Goal: Transaction & Acquisition: Purchase product/service

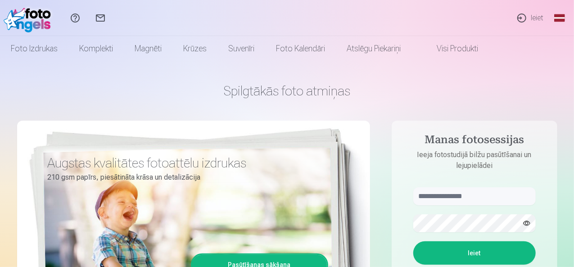
click at [539, 11] on link "Ieiet" at bounding box center [529, 18] width 41 height 36
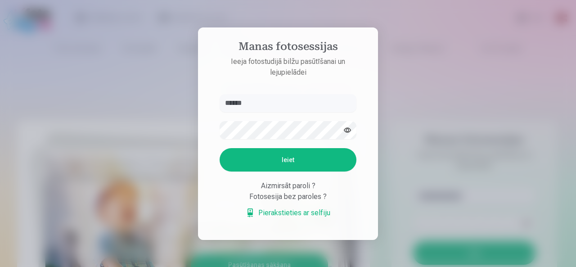
click at [237, 157] on button "Ieiet" at bounding box center [288, 159] width 137 height 23
click at [239, 162] on button "Ieiet" at bounding box center [288, 159] width 137 height 23
click at [247, 162] on button "Ieiet" at bounding box center [288, 159] width 137 height 23
click at [262, 102] on input "******" at bounding box center [288, 103] width 137 height 18
type input "**********"
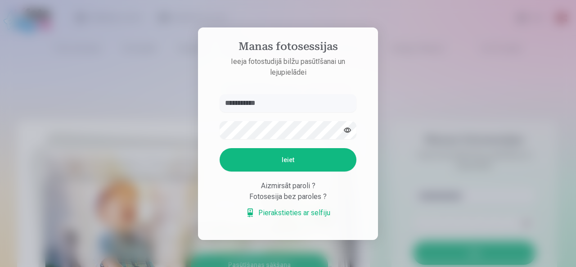
click at [259, 158] on button "Ieiet" at bounding box center [288, 159] width 137 height 23
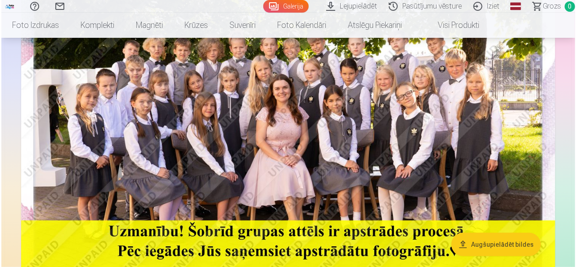
scroll to position [143, 0]
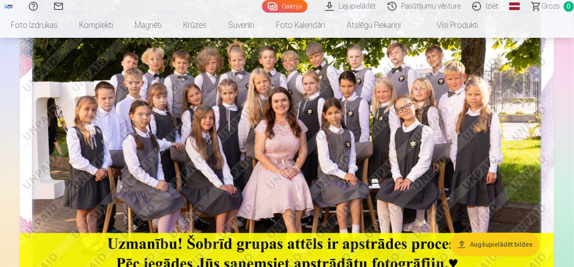
click at [308, 122] on img at bounding box center [287, 134] width 534 height 357
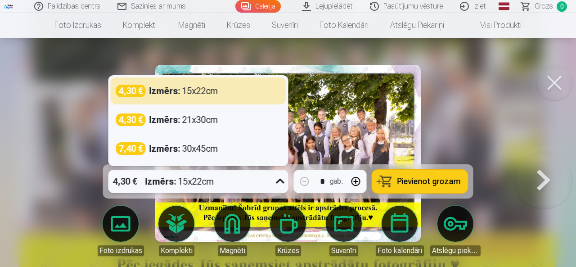
click at [279, 184] on icon at bounding box center [280, 181] width 14 height 14
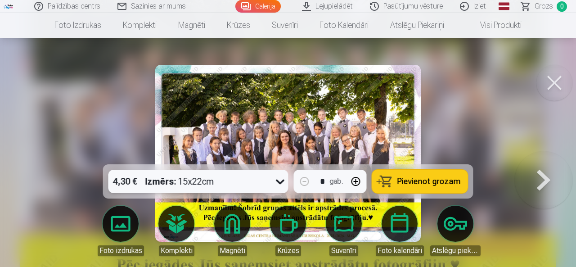
click at [280, 181] on icon at bounding box center [280, 181] width 14 height 14
click at [409, 182] on span "Pievienot grozam" at bounding box center [428, 181] width 63 height 8
click at [552, 155] on button at bounding box center [544, 153] width 58 height 4
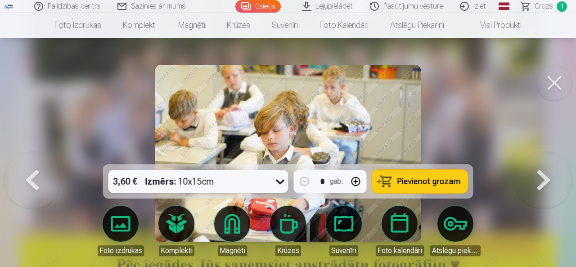
click at [552, 155] on button at bounding box center [544, 153] width 58 height 4
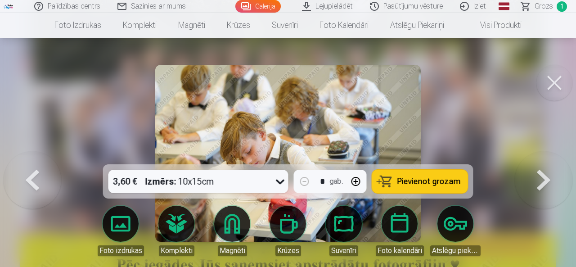
click at [552, 155] on button at bounding box center [544, 153] width 58 height 4
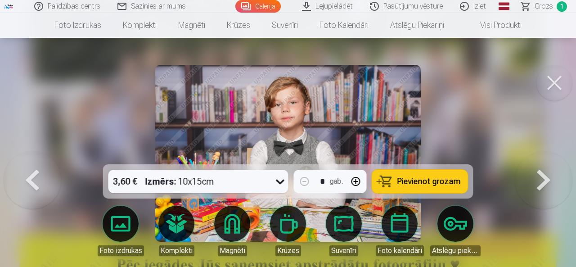
click at [552, 155] on button at bounding box center [544, 153] width 58 height 4
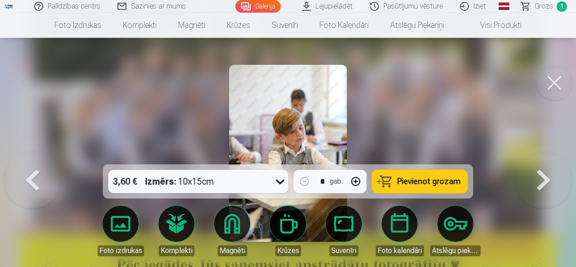
click at [552, 155] on button at bounding box center [544, 153] width 58 height 4
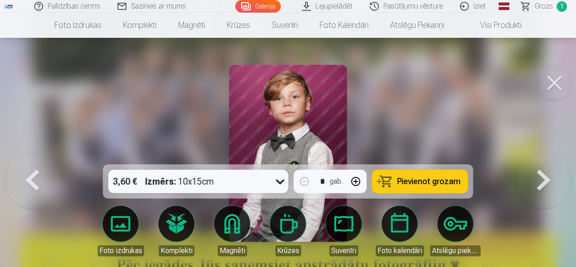
click at [552, 155] on button at bounding box center [544, 153] width 58 height 4
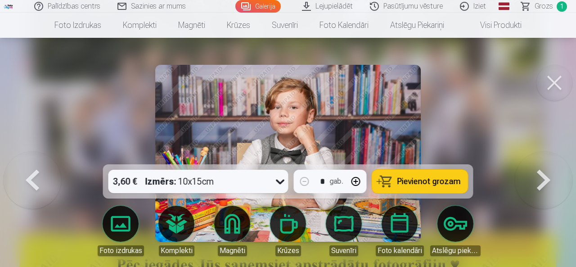
click at [552, 155] on button at bounding box center [544, 153] width 58 height 4
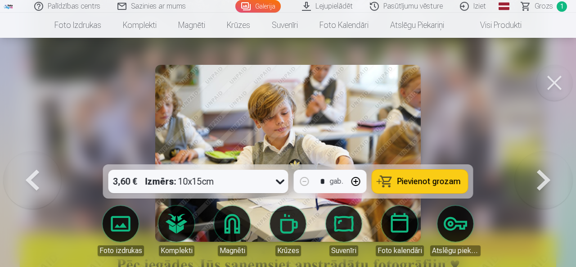
click at [552, 155] on button at bounding box center [544, 153] width 58 height 4
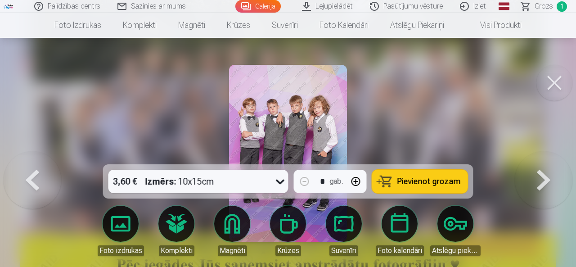
click at [433, 184] on span "Pievienot grozam" at bounding box center [428, 181] width 63 height 8
click at [546, 155] on button at bounding box center [544, 153] width 58 height 4
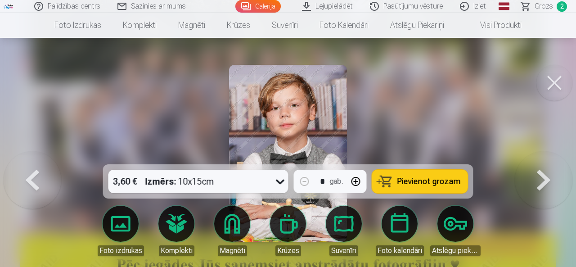
click at [546, 155] on button at bounding box center [544, 153] width 58 height 4
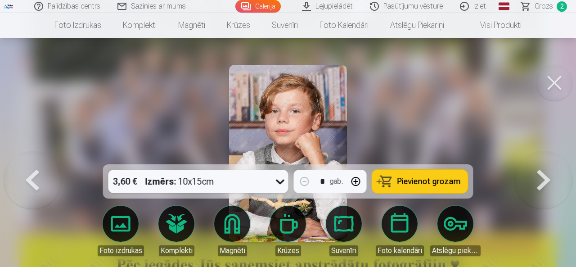
click at [546, 155] on button at bounding box center [544, 153] width 58 height 4
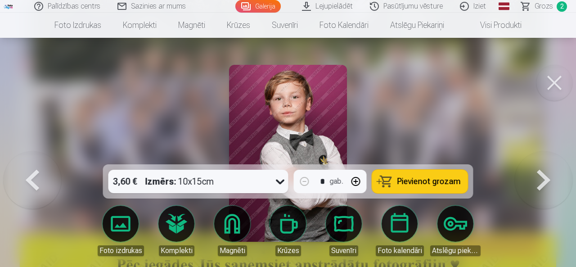
click at [546, 155] on button at bounding box center [544, 153] width 58 height 4
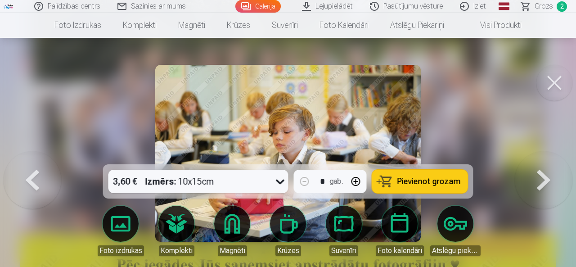
click at [546, 155] on button at bounding box center [544, 153] width 58 height 4
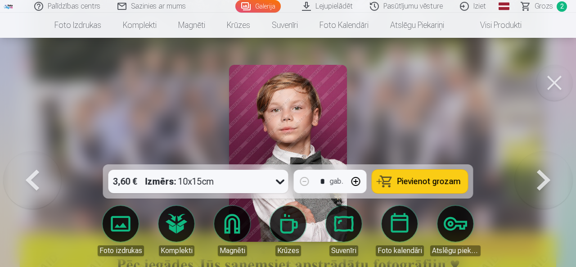
click at [546, 155] on button at bounding box center [544, 153] width 58 height 4
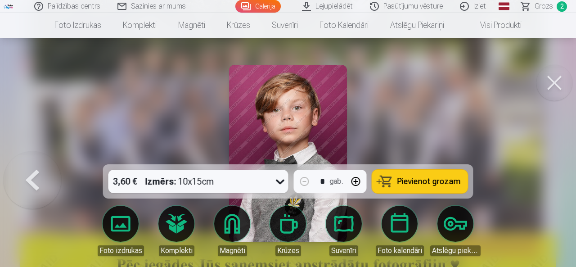
click at [34, 155] on button at bounding box center [33, 153] width 58 height 4
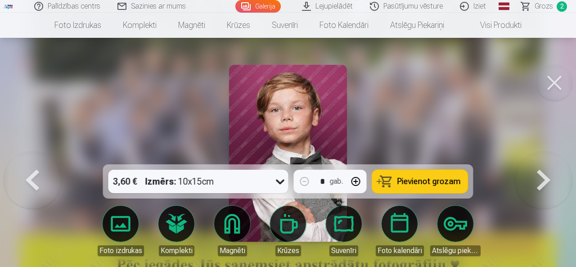
click at [34, 155] on button at bounding box center [33, 153] width 58 height 4
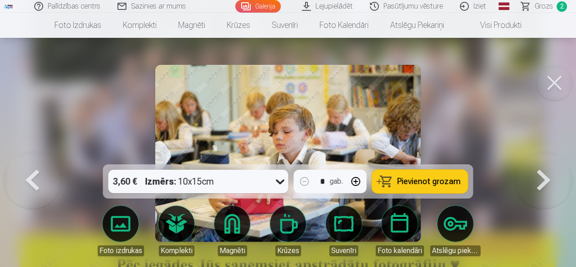
click at [34, 155] on button at bounding box center [33, 153] width 58 height 4
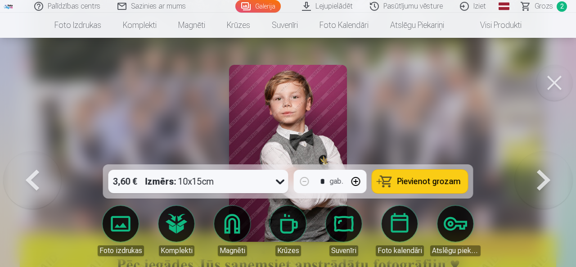
click at [34, 155] on button at bounding box center [33, 153] width 58 height 4
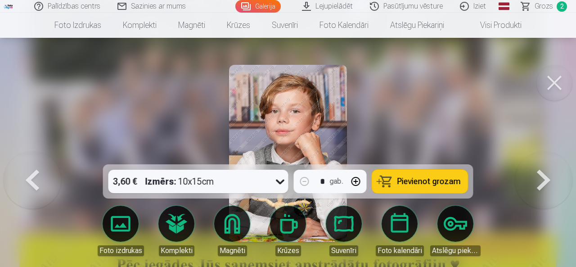
click at [34, 155] on button at bounding box center [33, 153] width 58 height 4
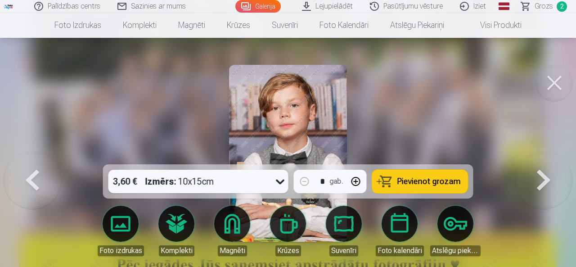
click at [34, 155] on button at bounding box center [33, 153] width 58 height 4
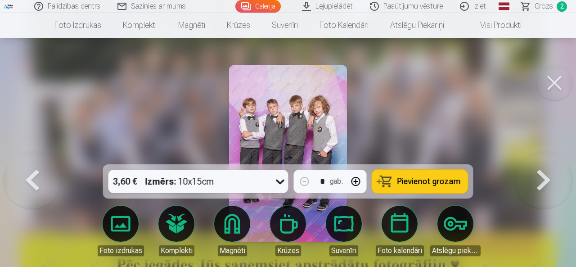
click at [34, 155] on button at bounding box center [33, 153] width 58 height 4
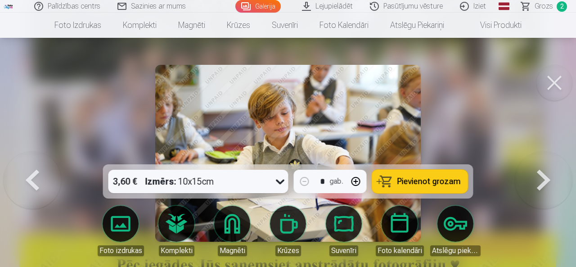
click at [34, 155] on button at bounding box center [33, 153] width 58 height 4
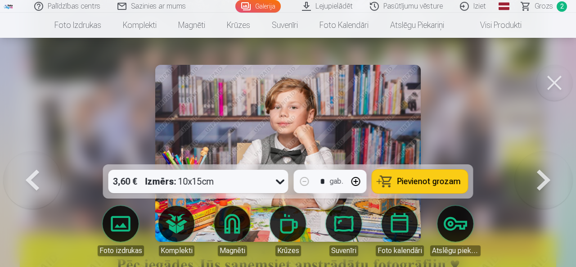
click at [34, 155] on button at bounding box center [33, 153] width 58 height 4
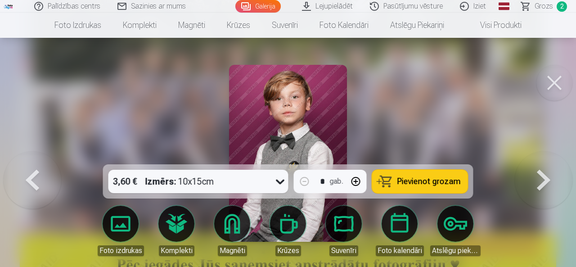
click at [34, 155] on button at bounding box center [33, 153] width 58 height 4
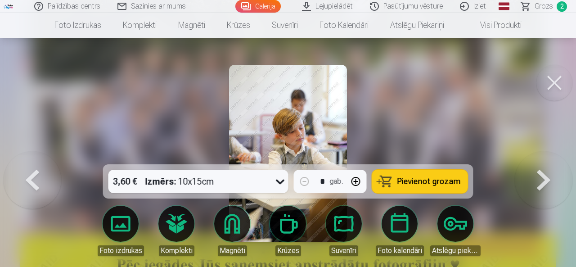
click at [34, 155] on button at bounding box center [33, 153] width 58 height 4
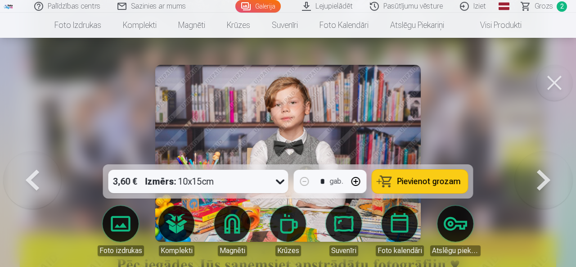
click at [34, 155] on button at bounding box center [33, 153] width 58 height 4
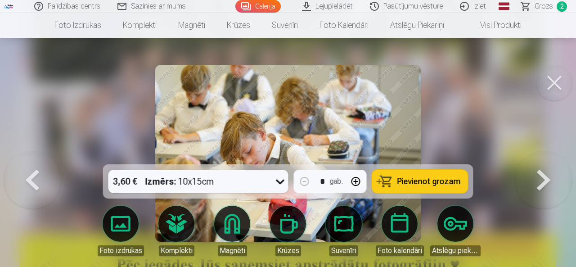
click at [34, 155] on button at bounding box center [33, 153] width 58 height 4
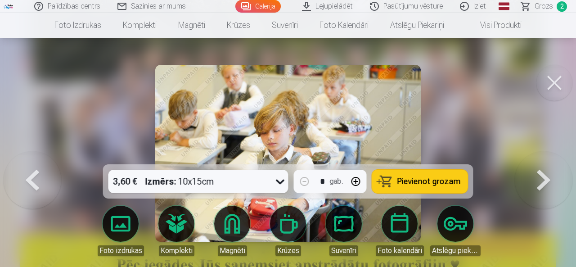
click at [34, 155] on button at bounding box center [33, 153] width 58 height 4
